Goal: Check status: Check status

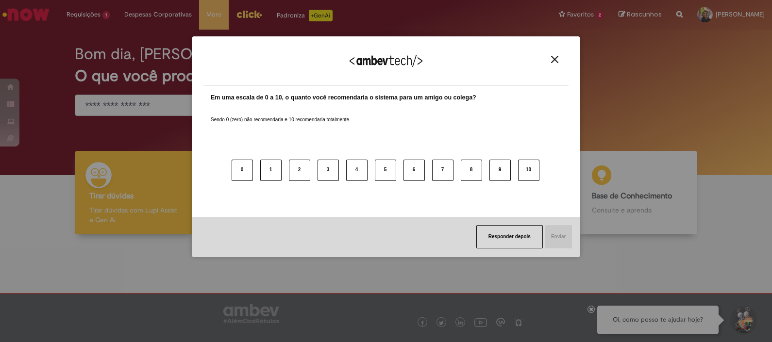
click at [560, 58] on button "Close" at bounding box center [554, 59] width 13 height 8
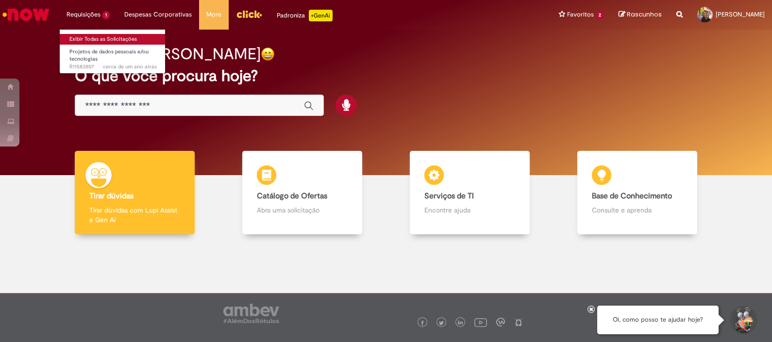
click at [99, 41] on link "Exibir Todas as Solicitações" at bounding box center [113, 39] width 107 height 11
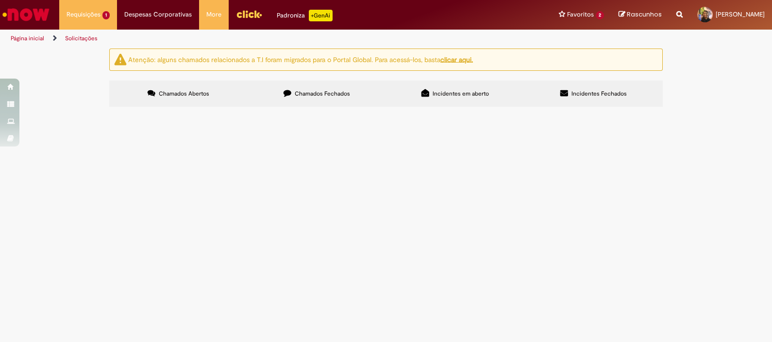
click at [301, 92] on span "Chamados Fechados" at bounding box center [322, 94] width 55 height 8
click at [0, 0] on span "Olá, bom dia, [PERSON_NAME]! Espero que esteja bem. Preciso da validação para a…" at bounding box center [0, 0] width 0 height 0
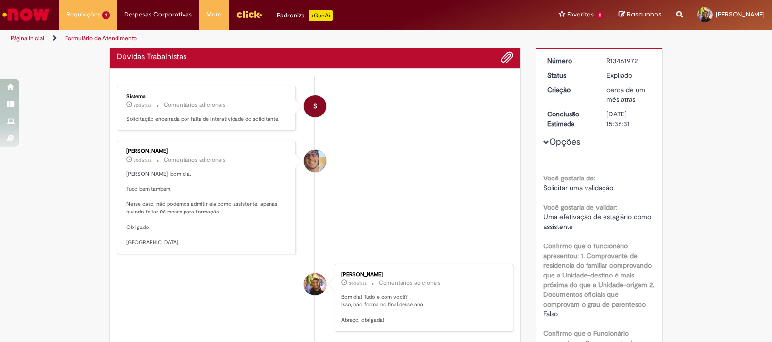
scroll to position [59, 0]
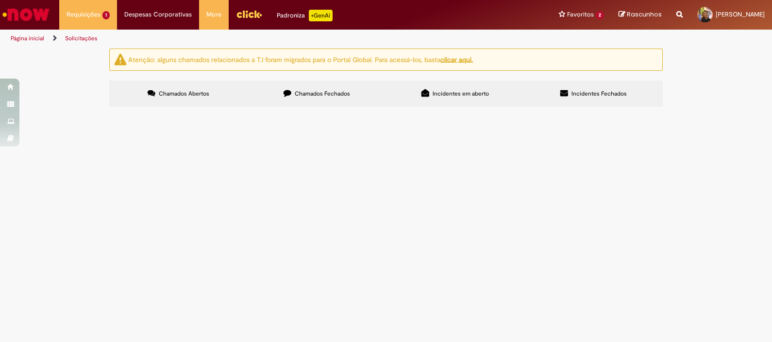
click at [315, 102] on label "Chamados Fechados" at bounding box center [316, 94] width 138 height 26
click at [312, 92] on span "Chamados Fechados" at bounding box center [322, 94] width 55 height 8
click at [0, 0] on span "Boa tarde! Espero que esteja bem! [PERSON_NAME] por meio deste solicitar a alte…" at bounding box center [0, 0] width 0 height 0
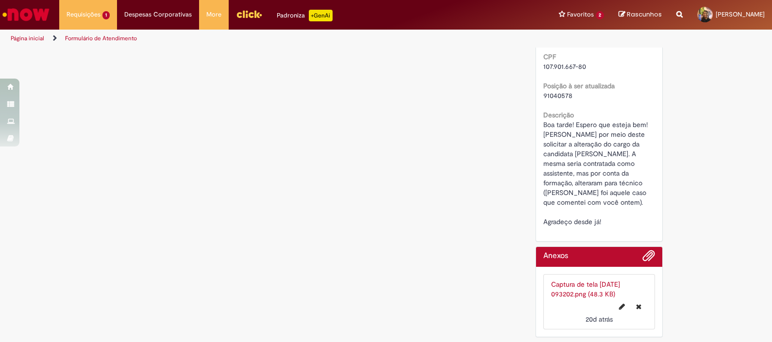
scroll to position [496, 0]
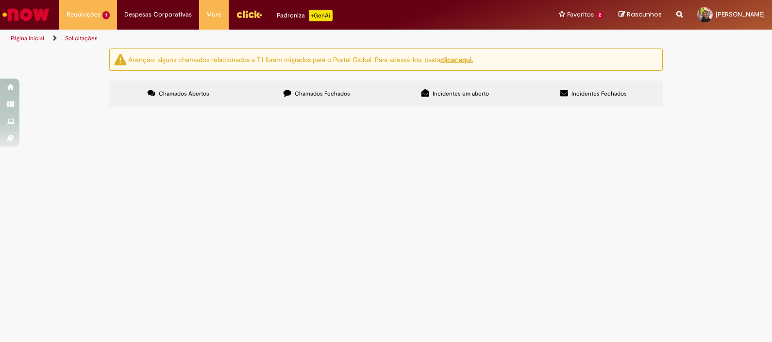
click at [296, 93] on span "Chamados Fechados" at bounding box center [322, 94] width 55 height 8
